Goal: Information Seeking & Learning: Understand process/instructions

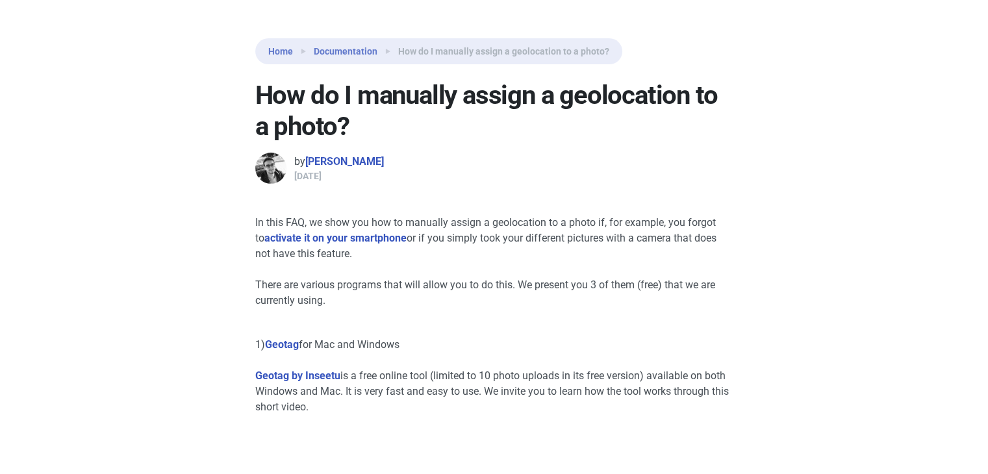
scroll to position [390, 0]
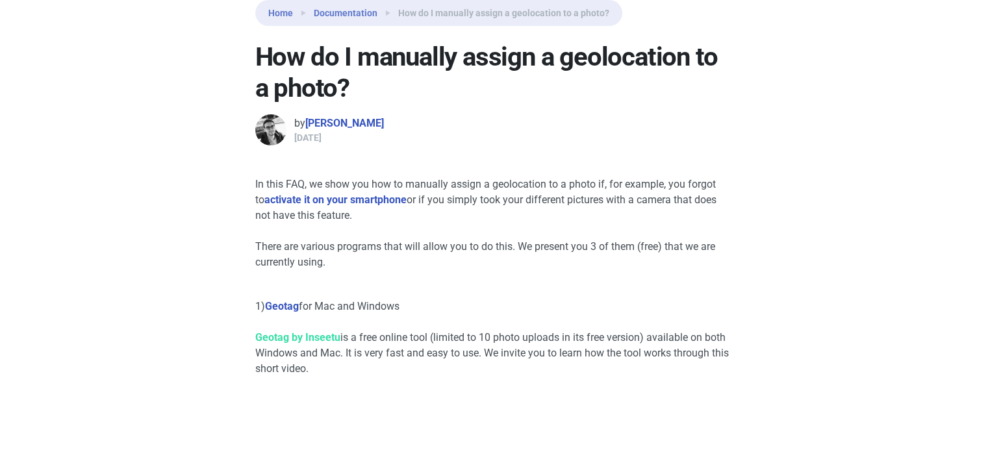
click at [323, 340] on link "Geotag by Inseetu" at bounding box center [297, 337] width 85 height 12
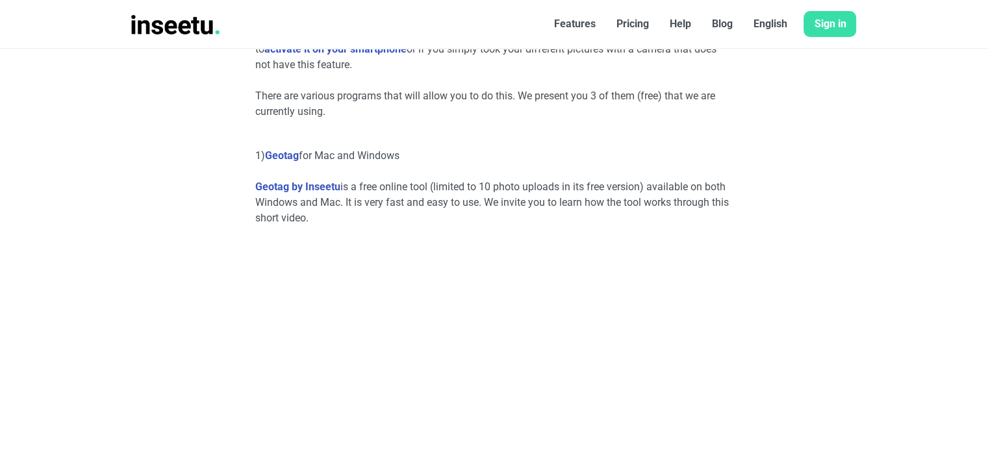
scroll to position [504, 0]
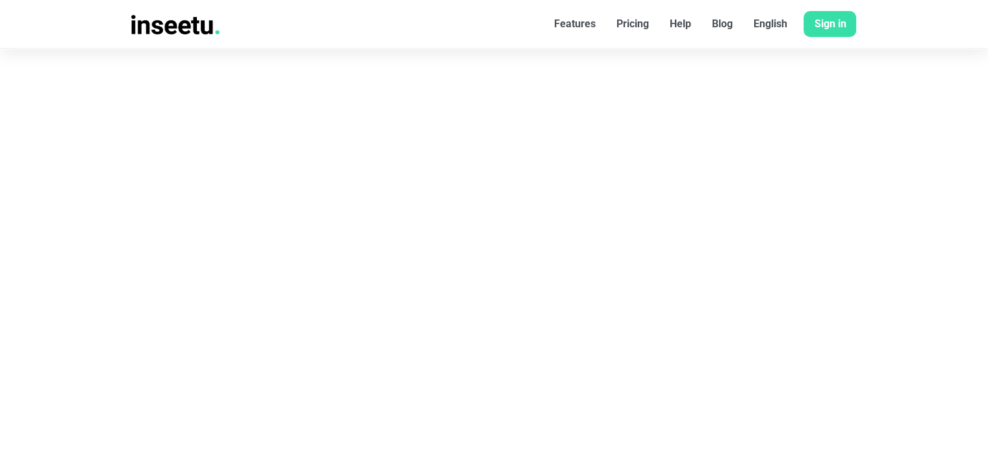
scroll to position [695, 0]
